Goal: Task Accomplishment & Management: Complete application form

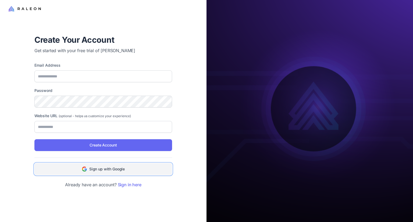
click at [114, 170] on span "Sign up with Google" at bounding box center [107, 169] width 36 height 6
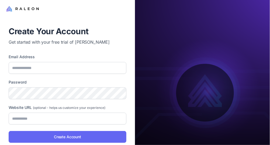
type input "**********"
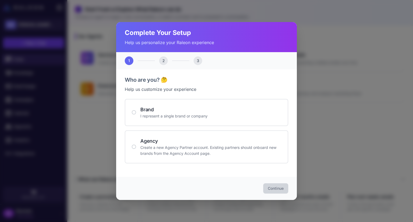
click at [166, 56] on div "1 2 3" at bounding box center [206, 60] width 181 height 17
click at [165, 61] on div "2" at bounding box center [163, 60] width 9 height 9
click at [229, 72] on div "Who are you? 🤔 Help us customize your experience Brand I represent a single bra…" at bounding box center [206, 123] width 181 height 108
click at [174, 104] on div "Brand I represent a single brand or company" at bounding box center [207, 112] width 164 height 27
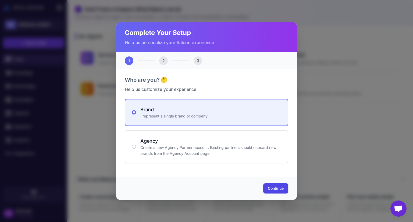
click at [281, 190] on span "Continue" at bounding box center [276, 188] width 16 height 5
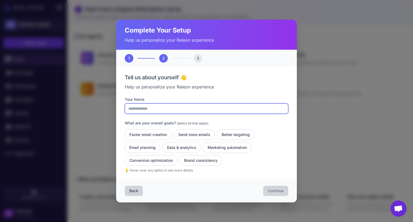
drag, startPoint x: 156, startPoint y: 109, endPoint x: 164, endPoint y: 114, distance: 9.0
click at [156, 109] on input "Your Name" at bounding box center [207, 109] width 164 height 10
type input "********"
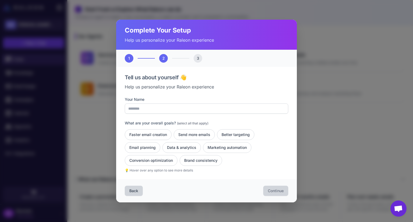
drag, startPoint x: 222, startPoint y: 148, endPoint x: 249, endPoint y: 174, distance: 37.7
click at [222, 147] on button "Marketing automation" at bounding box center [227, 147] width 48 height 11
drag, startPoint x: 274, startPoint y: 189, endPoint x: 279, endPoint y: 192, distance: 5.5
click at [275, 189] on span "Continue" at bounding box center [276, 190] width 16 height 5
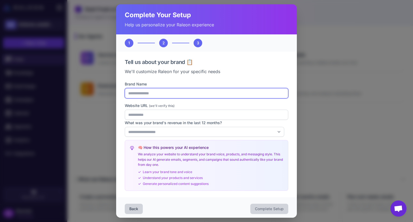
click at [182, 94] on input "Brand Name" at bounding box center [207, 93] width 164 height 10
type input "****"
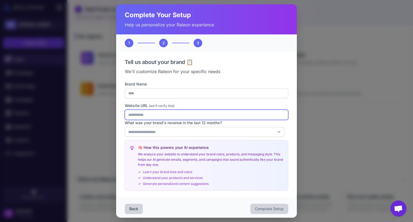
click at [188, 110] on input "Website URL (we'll verify this)" at bounding box center [207, 115] width 164 height 10
type input "****"
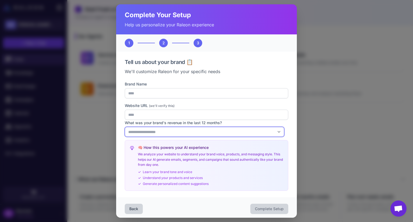
drag, startPoint x: 223, startPoint y: 134, endPoint x: 224, endPoint y: 142, distance: 7.9
click at [223, 134] on select "**********" at bounding box center [205, 132] width 160 height 10
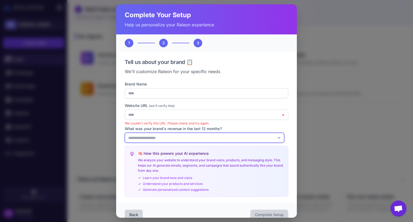
select select "*******"
click at [125, 133] on select "**********" at bounding box center [205, 138] width 160 height 10
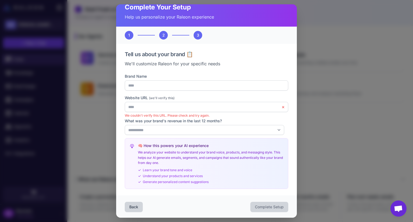
scroll to position [8, 0]
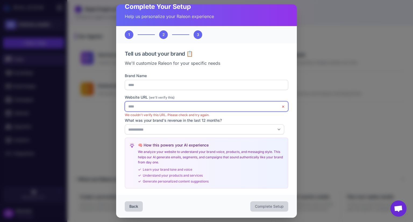
click at [175, 105] on input "****" at bounding box center [207, 106] width 164 height 10
type input "**********"
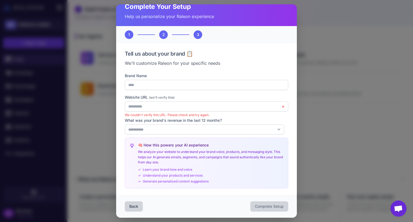
click at [191, 99] on div "**********" at bounding box center [207, 131] width 164 height 116
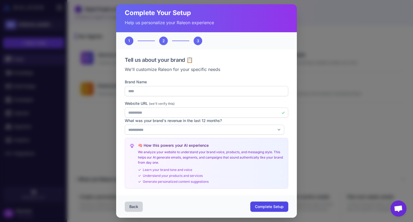
click at [267, 204] on span "Complete Setup" at bounding box center [269, 206] width 29 height 5
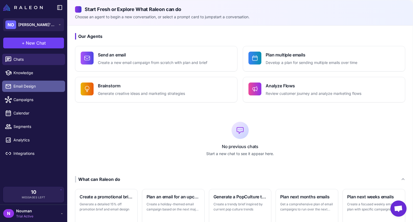
click at [23, 82] on link "Email Design" at bounding box center [33, 86] width 63 height 11
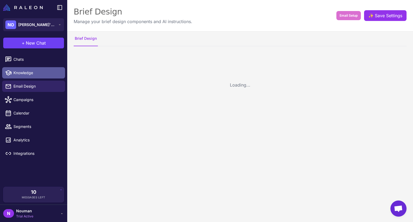
click at [19, 71] on span "Knowledge" at bounding box center [36, 73] width 47 height 6
select select
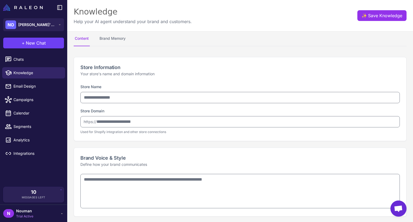
type input "****"
type input "**********"
drag, startPoint x: 109, startPoint y: 35, endPoint x: 107, endPoint y: 38, distance: 3.7
click at [109, 35] on button "Brand Memory" at bounding box center [112, 38] width 28 height 15
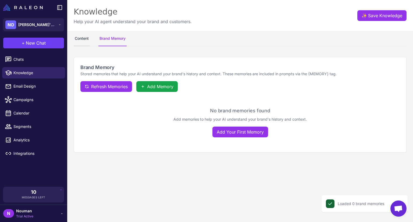
click at [88, 43] on button "Content" at bounding box center [82, 38] width 16 height 15
select select
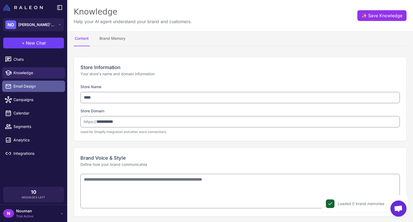
type textarea "**********"
click at [18, 86] on span "Email Design" at bounding box center [36, 86] width 47 height 6
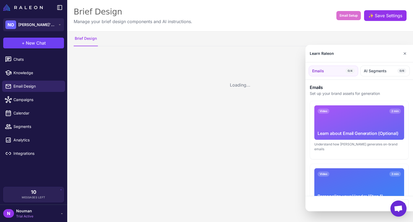
click at [22, 67] on div at bounding box center [206, 111] width 413 height 222
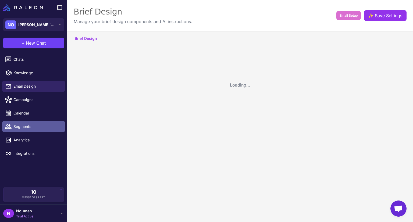
click at [21, 123] on link "Segments" at bounding box center [33, 126] width 63 height 11
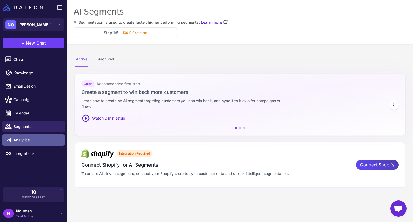
click at [23, 137] on span "Analytics" at bounding box center [36, 140] width 47 height 6
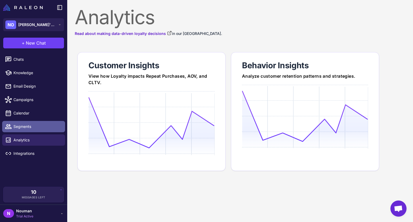
click at [26, 126] on span "Segments" at bounding box center [36, 127] width 47 height 6
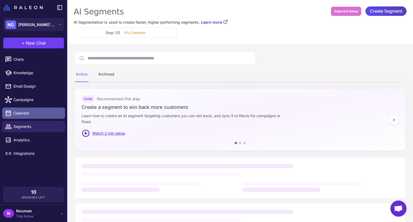
click at [26, 112] on span "Calendar" at bounding box center [36, 113] width 47 height 6
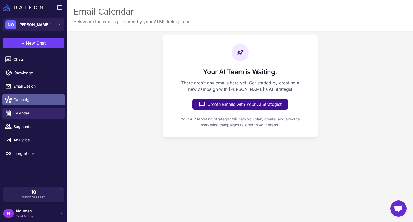
click at [26, 103] on link "Campaigns" at bounding box center [33, 99] width 63 height 11
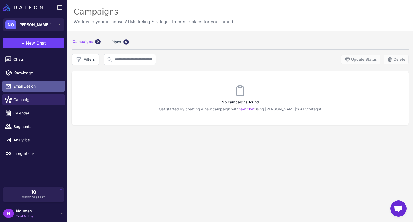
click at [27, 85] on span "Email Design" at bounding box center [36, 86] width 47 height 6
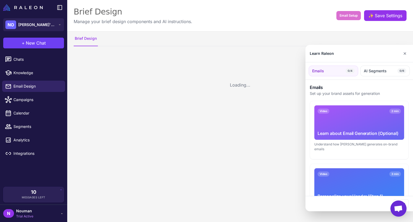
click at [332, 120] on div "Video 2 min Learn about Email Generation (Optional)" at bounding box center [359, 122] width 90 height 34
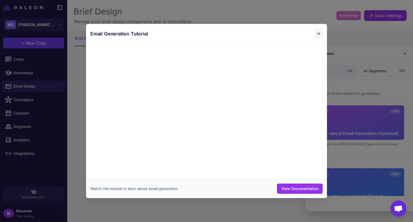
click at [317, 34] on button "✕" at bounding box center [319, 33] width 8 height 11
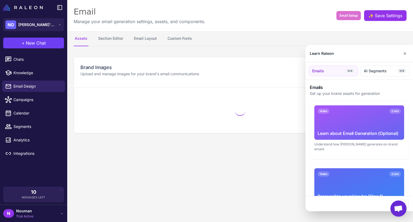
click at [30, 140] on div at bounding box center [206, 111] width 413 height 222
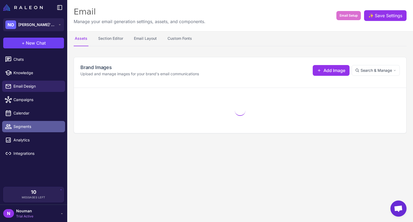
click at [25, 126] on span "Segments" at bounding box center [36, 127] width 47 height 6
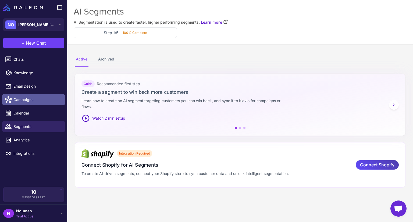
click at [19, 105] on link "Campaigns" at bounding box center [33, 99] width 63 height 11
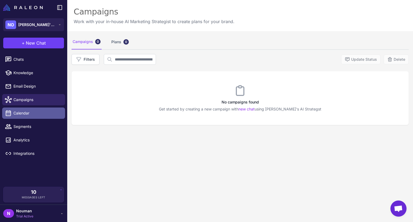
click at [26, 112] on span "Calendar" at bounding box center [36, 113] width 47 height 6
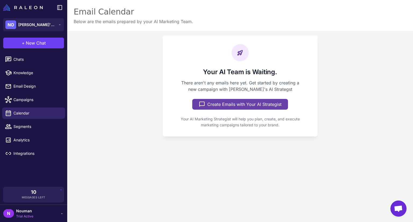
click at [241, 105] on button "Create Emails with Your AI Strategist" at bounding box center [240, 104] width 96 height 11
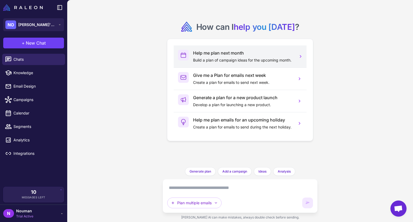
click at [242, 57] on p "Build a plan of campaign ideas for the upcoming month." at bounding box center [243, 60] width 100 height 6
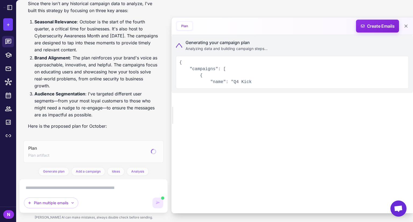
scroll to position [134, 0]
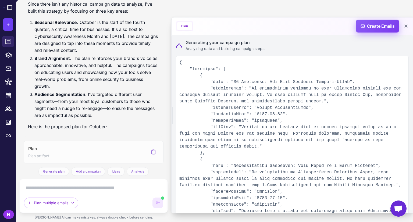
click at [370, 28] on span "Create Emails" at bounding box center [377, 26] width 47 height 13
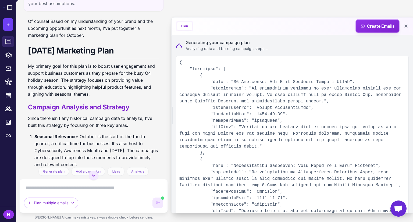
scroll to position [0, 0]
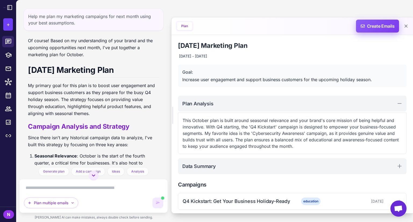
click at [385, 26] on span "Create Emails" at bounding box center [377, 26] width 47 height 13
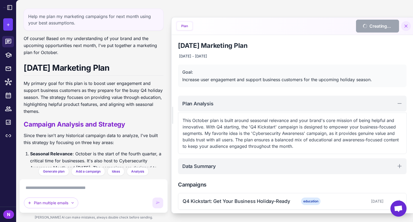
scroll to position [190, 0]
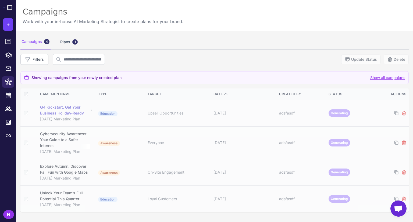
drag, startPoint x: 55, startPoint y: 110, endPoint x: 56, endPoint y: 107, distance: 3.7
click at [55, 110] on div "Q4 Kickstart: Get Your Business Holiday-Ready" at bounding box center [64, 110] width 49 height 12
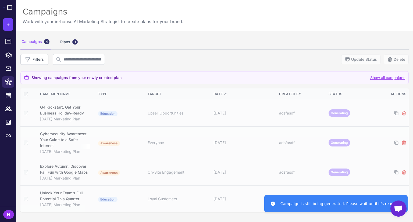
click at [255, 60] on div "Filters Update Status Delete" at bounding box center [214, 59] width 388 height 11
click at [8, 7] on icon at bounding box center [9, 7] width 6 height 6
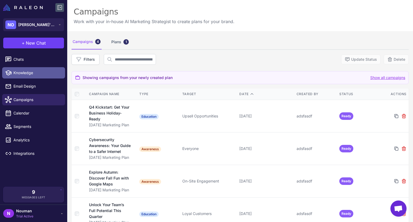
click at [49, 75] on span "Knowledge" at bounding box center [36, 73] width 47 height 6
select select
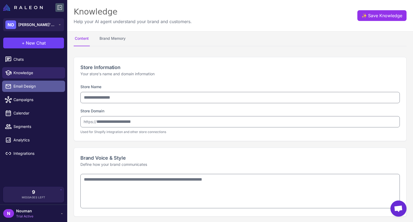
drag, startPoint x: 49, startPoint y: 82, endPoint x: 51, endPoint y: 85, distance: 3.9
click at [49, 82] on link "Email Design" at bounding box center [33, 86] width 63 height 11
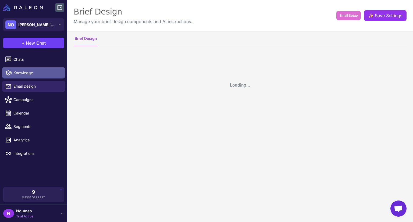
click at [51, 76] on link "Knowledge" at bounding box center [33, 72] width 63 height 11
select select
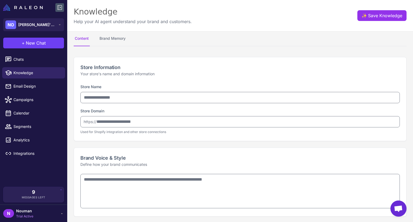
type input "****"
type input "**********"
type textarea "**********"
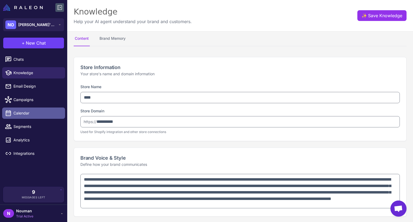
type textarea "**********"
click at [40, 114] on span "Calendar" at bounding box center [36, 113] width 47 height 6
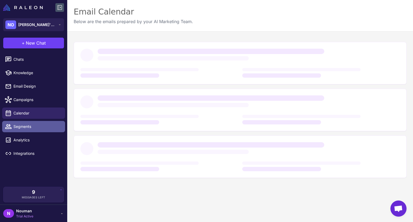
click at [31, 125] on span "Segments" at bounding box center [36, 127] width 47 height 6
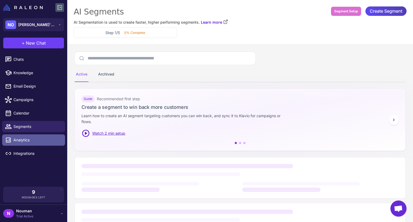
click at [34, 141] on span "Analytics" at bounding box center [36, 140] width 47 height 6
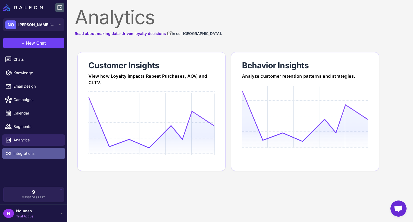
click at [36, 151] on span "Integrations" at bounding box center [36, 154] width 47 height 6
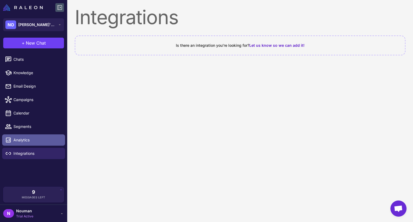
click at [39, 146] on li "Analytics" at bounding box center [33, 139] width 67 height 13
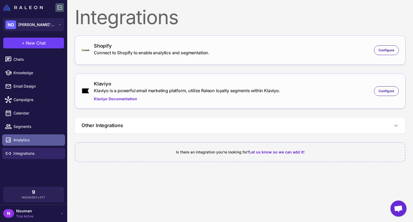
click at [38, 136] on link "Analytics" at bounding box center [33, 139] width 63 height 11
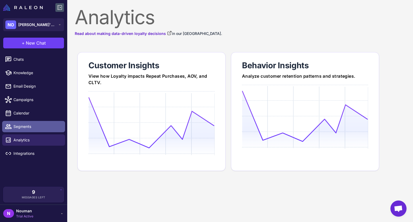
click at [26, 128] on span "Segments" at bounding box center [36, 127] width 47 height 6
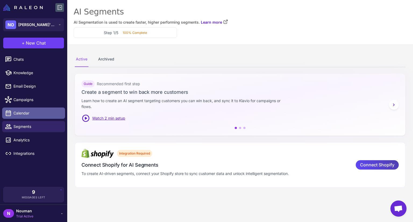
click at [27, 108] on link "Calendar" at bounding box center [33, 113] width 63 height 11
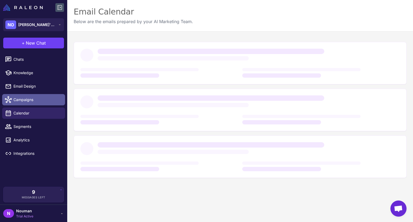
click at [33, 95] on link "Campaigns" at bounding box center [33, 99] width 63 height 11
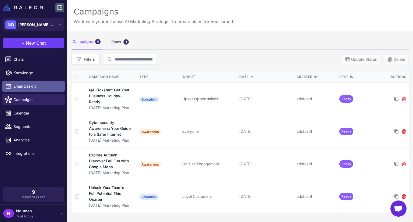
click at [42, 86] on span "Email Design" at bounding box center [36, 86] width 47 height 6
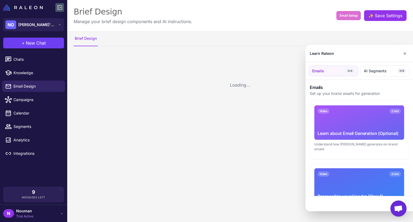
click at [38, 76] on div at bounding box center [206, 111] width 413 height 222
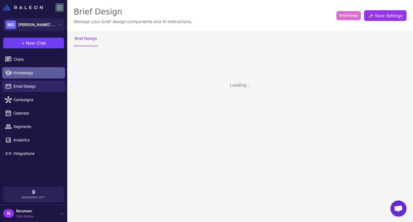
click at [37, 74] on span "Knowledge" at bounding box center [36, 73] width 47 height 6
select select
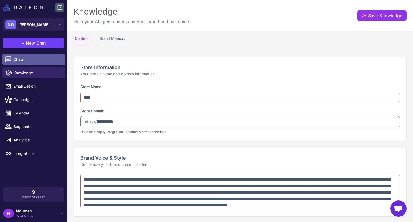
click at [31, 60] on span "Chats" at bounding box center [36, 59] width 47 height 6
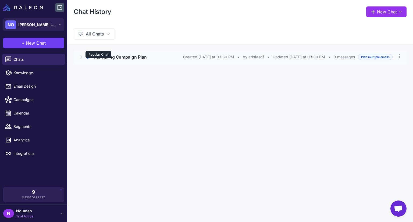
click at [96, 53] on div "Regular Chat" at bounding box center [99, 54] width 26 height 7
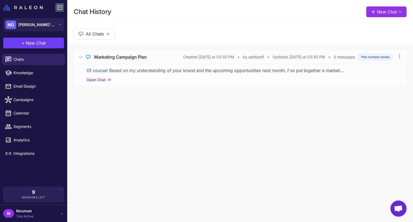
click at [80, 59] on icon at bounding box center [80, 56] width 5 height 5
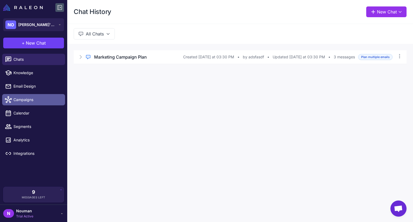
click at [26, 101] on span "Campaigns" at bounding box center [36, 100] width 47 height 6
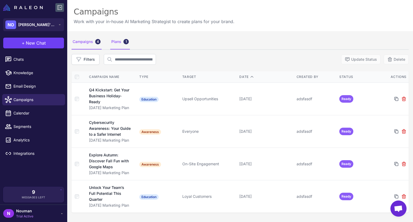
click at [116, 43] on div "Plans 1" at bounding box center [120, 41] width 20 height 15
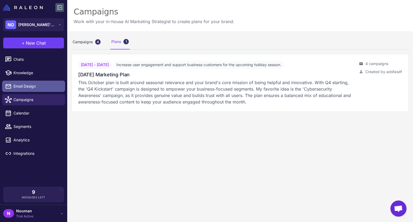
click at [47, 82] on link "Email Design" at bounding box center [33, 86] width 63 height 11
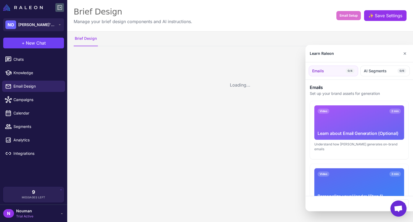
click at [24, 77] on div at bounding box center [206, 111] width 413 height 222
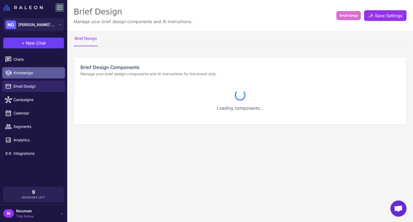
click at [26, 74] on span "Knowledge" at bounding box center [36, 73] width 47 height 6
select select
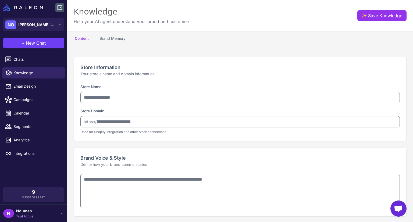
type input "****"
type input "**********"
type textarea "**********"
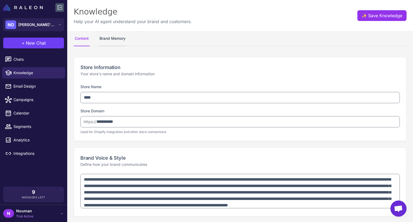
click at [107, 38] on button "Brand Memory" at bounding box center [112, 38] width 28 height 15
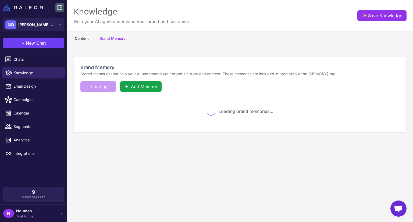
click at [85, 39] on button "Content" at bounding box center [82, 38] width 16 height 15
select select
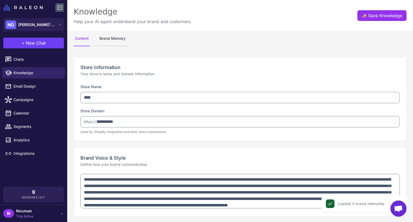
click at [109, 38] on button "Brand Memory" at bounding box center [112, 38] width 28 height 15
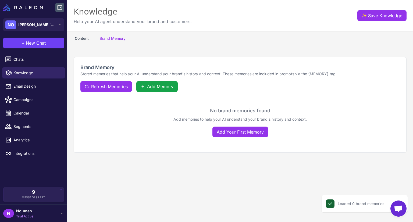
click at [82, 36] on button "Content" at bounding box center [82, 38] width 16 height 15
select select
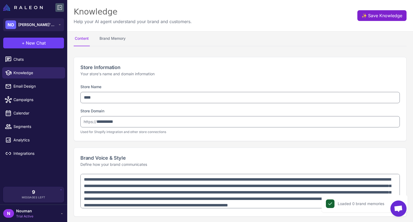
click at [384, 11] on button "✨ Save Knowledge" at bounding box center [381, 15] width 49 height 11
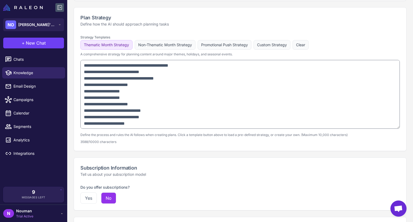
scroll to position [377, 0]
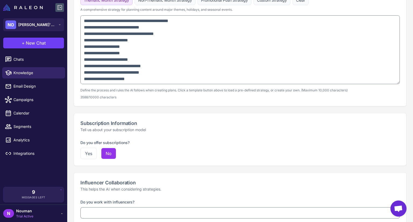
click at [109, 148] on button "No" at bounding box center [108, 153] width 15 height 11
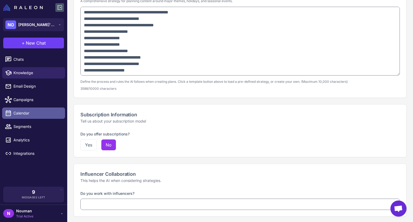
click at [35, 115] on span "Calendar" at bounding box center [36, 113] width 47 height 6
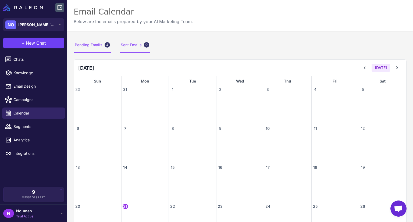
click at [134, 46] on div "Sent Emails 0" at bounding box center [135, 45] width 31 height 15
click at [99, 86] on div "30" at bounding box center [97, 89] width 47 height 6
drag, startPoint x: 87, startPoint y: 98, endPoint x: 155, endPoint y: 125, distance: 73.2
click at [155, 125] on div "30 31 1 2 3 4 5 6 7 8 9 10 11 12 13 14 15 16 17 18 19 20 21 22 23 24 25 26 27 2…" at bounding box center [240, 183] width 332 height 195
click at [172, 128] on span "8" at bounding box center [172, 128] width 5 height 5
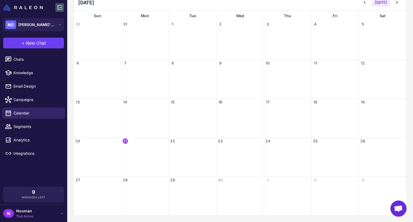
click at [149, 152] on div at bounding box center [145, 160] width 47 height 32
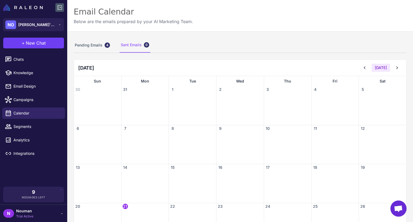
click at [178, 99] on div at bounding box center [192, 109] width 47 height 32
drag, startPoint x: 143, startPoint y: 86, endPoint x: 137, endPoint y: 101, distance: 16.6
click at [137, 101] on div at bounding box center [145, 109] width 47 height 32
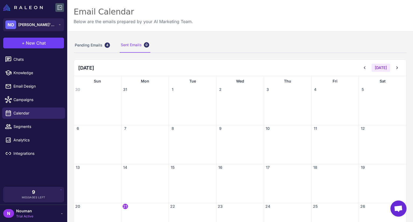
click at [137, 101] on div at bounding box center [145, 109] width 47 height 32
click at [91, 43] on div "Pending Emails 4" at bounding box center [92, 45] width 37 height 15
click at [118, 44] on div "Pending Emails 4 Sent Emails 0" at bounding box center [240, 45] width 333 height 15
click at [88, 45] on div "Pending Emails 4" at bounding box center [92, 45] width 37 height 15
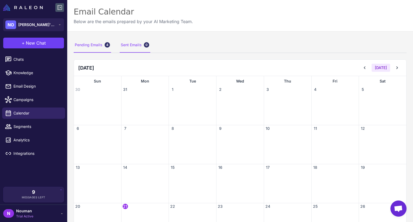
click at [135, 47] on div "Sent Emails 0" at bounding box center [135, 45] width 31 height 15
click at [79, 51] on div "Pending Emails 4" at bounding box center [92, 45] width 37 height 15
click at [395, 69] on icon at bounding box center [397, 67] width 5 height 5
click at [362, 69] on icon at bounding box center [364, 67] width 5 height 5
click at [395, 67] on icon at bounding box center [397, 67] width 5 height 5
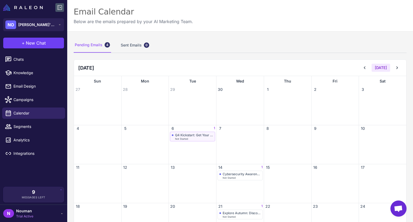
click at [188, 139] on div "Not Started" at bounding box center [194, 139] width 38 height 2
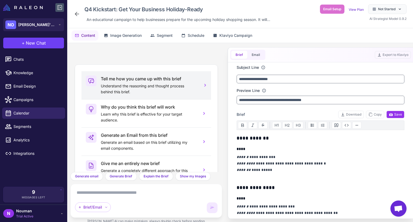
scroll to position [24, 0]
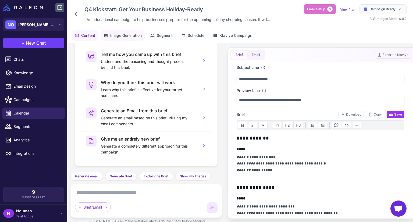
click at [134, 38] on button "Image Generation" at bounding box center [123, 35] width 44 height 10
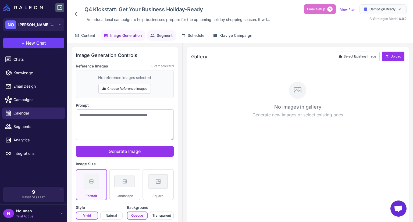
click at [167, 36] on span "Segment" at bounding box center [165, 36] width 16 height 6
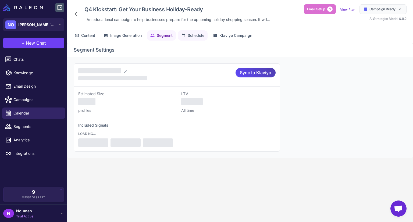
click at [193, 36] on span "Schedule" at bounding box center [196, 36] width 17 height 6
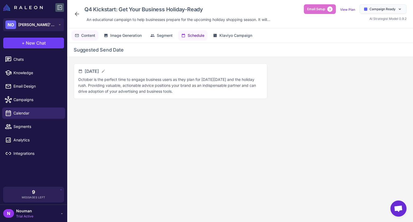
click at [94, 36] on span "Content" at bounding box center [88, 36] width 14 height 6
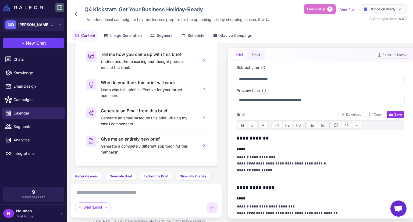
click at [74, 14] on icon at bounding box center [77, 14] width 6 height 6
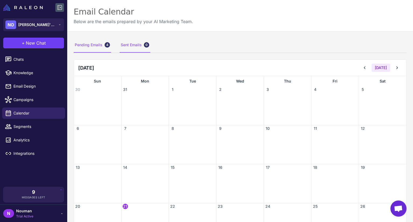
click at [121, 42] on div "Sent Emails 0" at bounding box center [135, 45] width 31 height 15
click at [102, 44] on div "Pending Emails 4" at bounding box center [92, 45] width 37 height 15
click at [129, 43] on div "Sent Emails 0" at bounding box center [135, 45] width 31 height 15
click at [98, 45] on div "Pending Emails 4" at bounding box center [92, 45] width 37 height 15
click at [136, 44] on div "Sent Emails 0" at bounding box center [135, 45] width 31 height 15
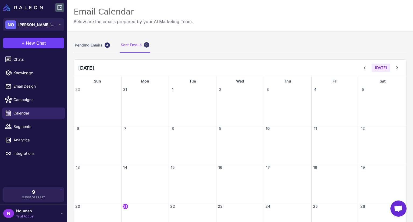
click at [134, 48] on div "Sent Emails 0" at bounding box center [135, 45] width 31 height 15
click at [97, 47] on div "Pending Emails 4" at bounding box center [92, 45] width 37 height 15
click at [127, 45] on div "Sent Emails 0" at bounding box center [135, 45] width 31 height 15
click at [349, 35] on div "Pending Emails 4 Sent Emails 0 [DATE] [DATE] Sun Mon Tue Wed Thu Fri Sat 30 31 …" at bounding box center [240, 159] width 346 height 257
drag, startPoint x: 393, startPoint y: 68, endPoint x: 358, endPoint y: 76, distance: 36.0
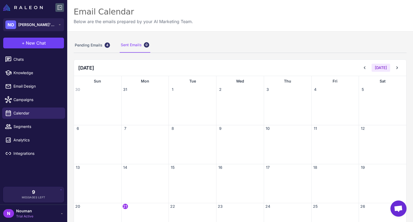
click at [395, 68] on icon at bounding box center [397, 67] width 5 height 5
click at [395, 67] on icon at bounding box center [397, 67] width 5 height 5
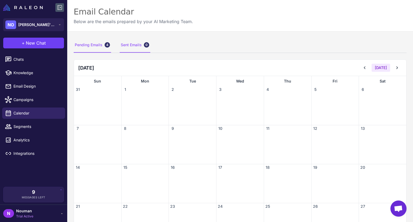
click at [99, 45] on div "Pending Emails 4" at bounding box center [92, 45] width 37 height 15
click at [395, 66] on icon at bounding box center [397, 67] width 5 height 5
click at [396, 68] on icon at bounding box center [397, 67] width 2 height 3
click at [395, 65] on icon at bounding box center [397, 67] width 5 height 5
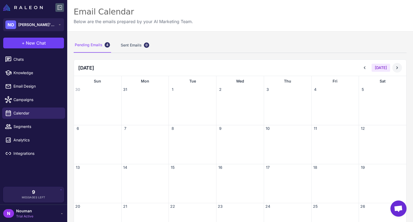
click at [395, 65] on icon at bounding box center [397, 67] width 5 height 5
click at [91, 48] on div "Pending Emails 4" at bounding box center [92, 45] width 37 height 15
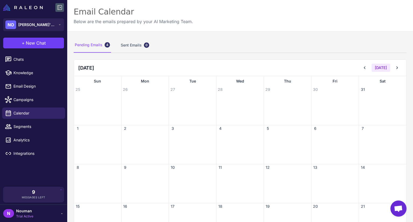
click at [283, 57] on div "Pending Emails 4 Sent Emails 0 [DATE] [DATE] Sun Mon Tue Wed Thu Fri Sat 25 26 …" at bounding box center [240, 179] width 346 height 296
click at [378, 67] on button "[DATE]" at bounding box center [381, 68] width 19 height 8
click at [395, 66] on icon at bounding box center [397, 67] width 5 height 5
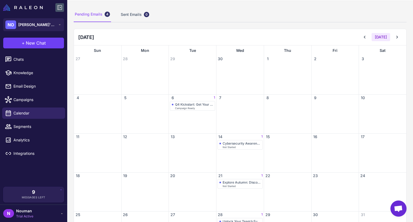
scroll to position [54, 0]
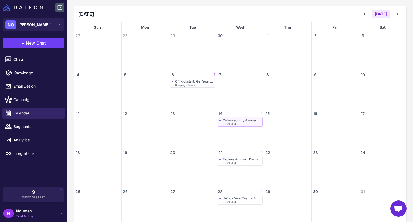
click at [235, 120] on div "Cybersecurity Awareness: Your Guide to a Safer Internet" at bounding box center [242, 120] width 38 height 4
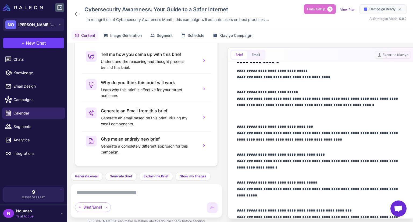
scroll to position [318, 0]
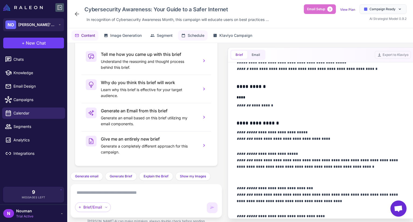
click at [207, 38] on button "Schedule" at bounding box center [193, 35] width 30 height 10
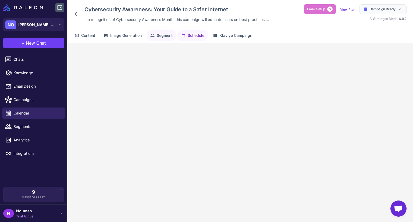
click at [155, 39] on button "Segment" at bounding box center [161, 35] width 29 height 10
click at [116, 39] on button "Image Generation" at bounding box center [123, 35] width 44 height 10
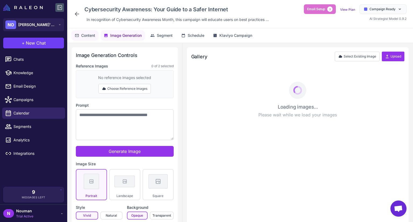
click at [90, 38] on span "Content" at bounding box center [88, 36] width 14 height 6
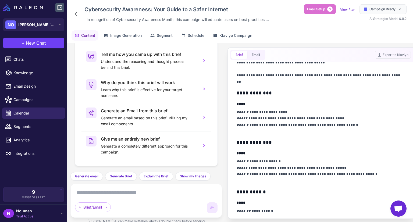
scroll to position [269, 0]
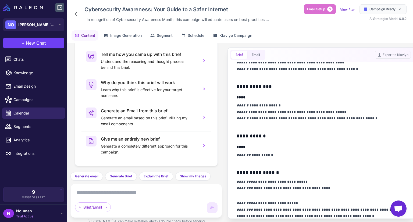
click at [153, 190] on textarea at bounding box center [146, 193] width 143 height 9
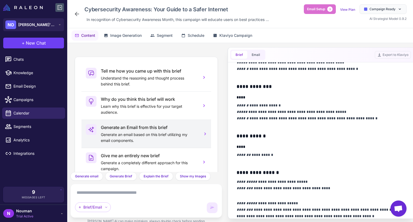
scroll to position [0, 0]
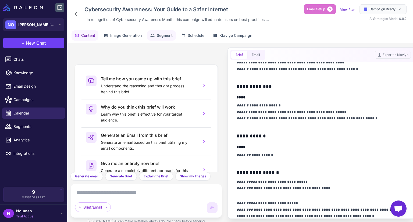
click at [163, 38] on span "Segment" at bounding box center [165, 36] width 16 height 6
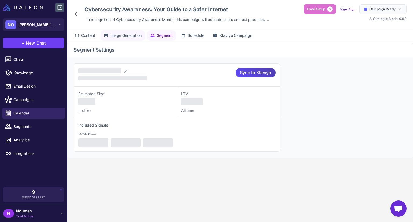
click at [114, 40] on button "Image Generation" at bounding box center [123, 35] width 44 height 10
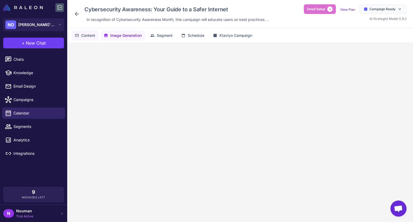
click at [83, 40] on button "Content" at bounding box center [85, 35] width 27 height 10
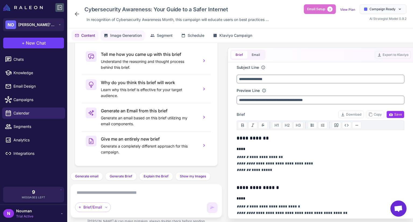
click at [121, 37] on span "Image Generation" at bounding box center [125, 36] width 31 height 6
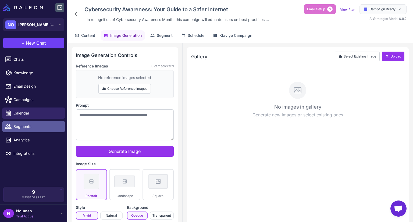
click at [34, 124] on span "Segments" at bounding box center [36, 127] width 47 height 6
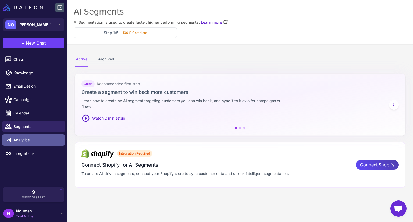
click at [36, 136] on link "Analytics" at bounding box center [33, 139] width 63 height 11
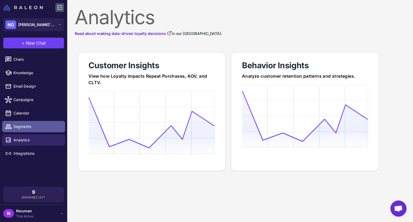
click at [36, 128] on span "Segments" at bounding box center [36, 127] width 47 height 6
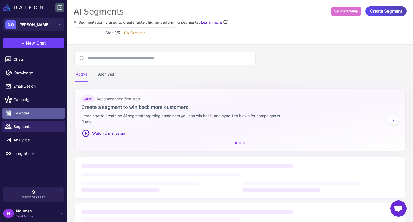
click at [34, 115] on span "Calendar" at bounding box center [36, 113] width 47 height 6
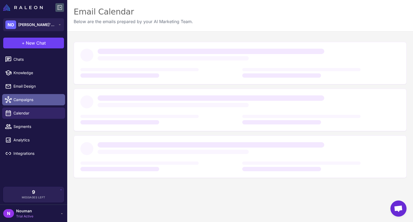
click at [35, 101] on span "Campaigns" at bounding box center [36, 100] width 47 height 6
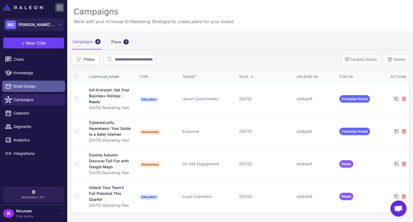
click at [30, 84] on span "Email Design" at bounding box center [36, 86] width 47 height 6
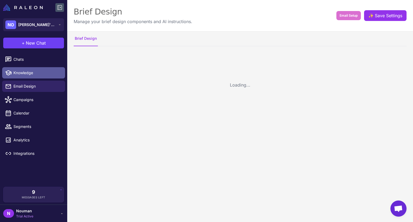
click at [34, 73] on span "Knowledge" at bounding box center [36, 73] width 47 height 6
select select
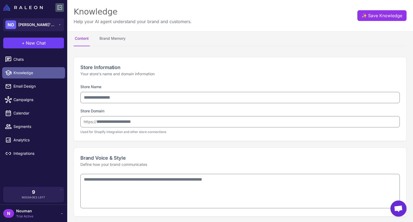
type input "****"
type input "**********"
type textarea "**********"
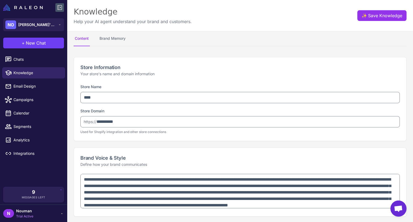
type textarea "**********"
click at [41, 88] on span "Email Design" at bounding box center [36, 86] width 47 height 6
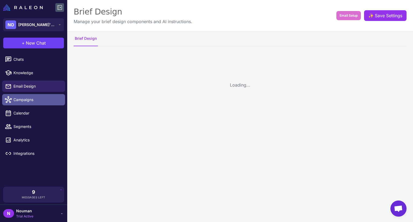
click at [44, 99] on span "Campaigns" at bounding box center [36, 100] width 47 height 6
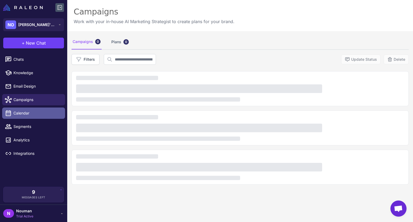
click at [38, 113] on span "Calendar" at bounding box center [36, 113] width 47 height 6
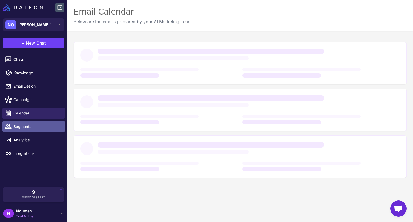
click at [28, 131] on link "Segments" at bounding box center [33, 126] width 63 height 11
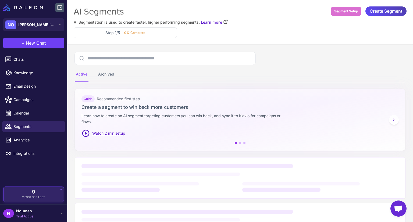
drag, startPoint x: 26, startPoint y: 150, endPoint x: 62, endPoint y: 190, distance: 53.1
click at [27, 150] on link "Integrations" at bounding box center [33, 153] width 63 height 11
